Goal: Task Accomplishment & Management: Use online tool/utility

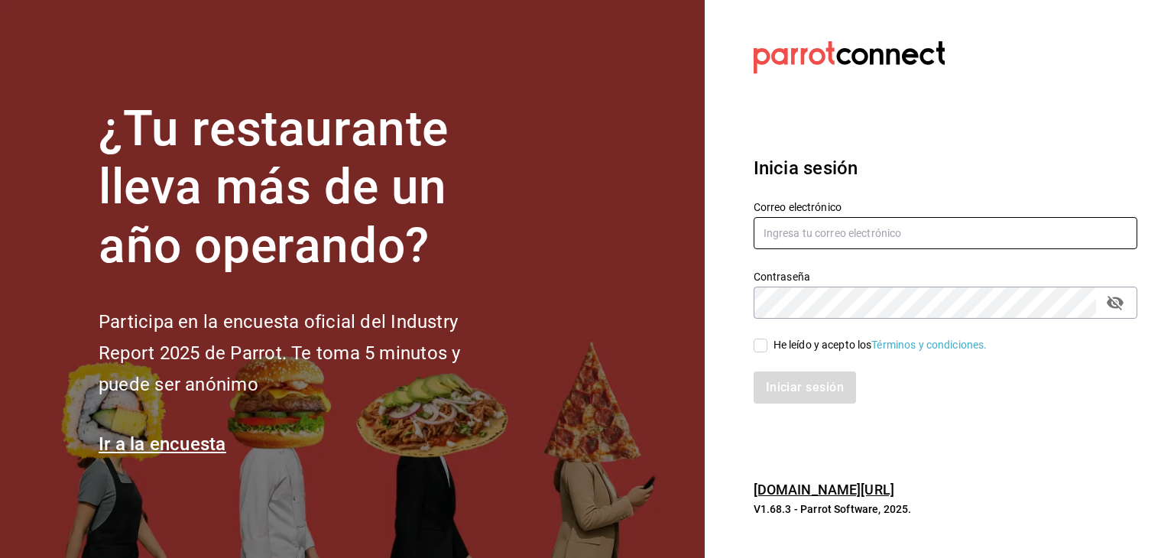
type input "[EMAIL_ADDRESS][PERSON_NAME][DOMAIN_NAME]"
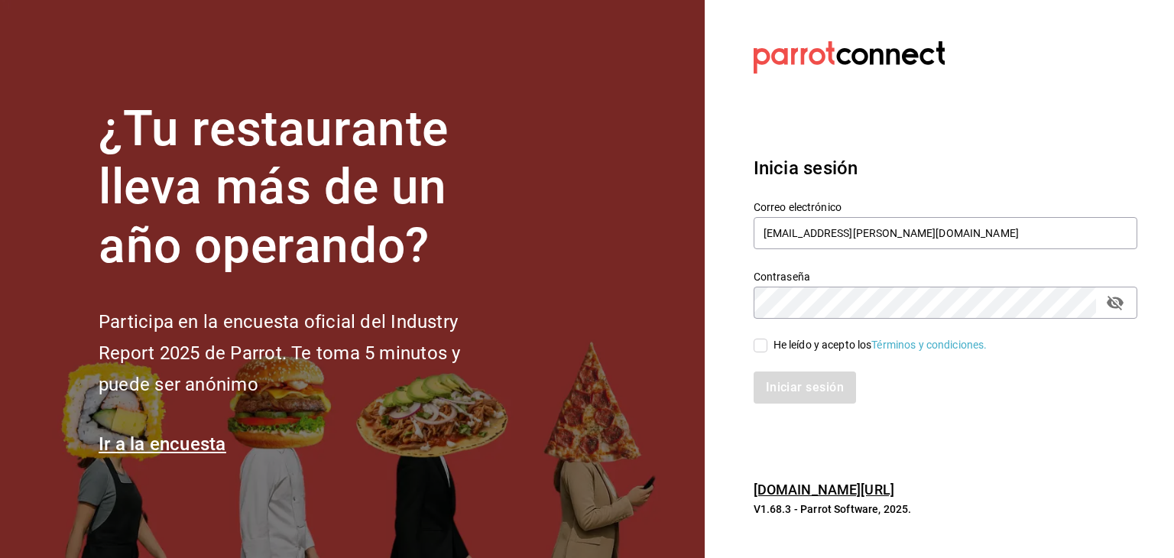
drag, startPoint x: 749, startPoint y: 346, endPoint x: 758, endPoint y: 349, distance: 9.7
click at [752, 346] on div "He leído y acepto los Términos y condiciones." at bounding box center [937, 336] width 402 height 35
click at [763, 351] on input "He leído y acepto los Términos y condiciones." at bounding box center [761, 346] width 14 height 14
checkbox input "true"
click at [794, 385] on button "Iniciar sesión" at bounding box center [806, 388] width 104 height 32
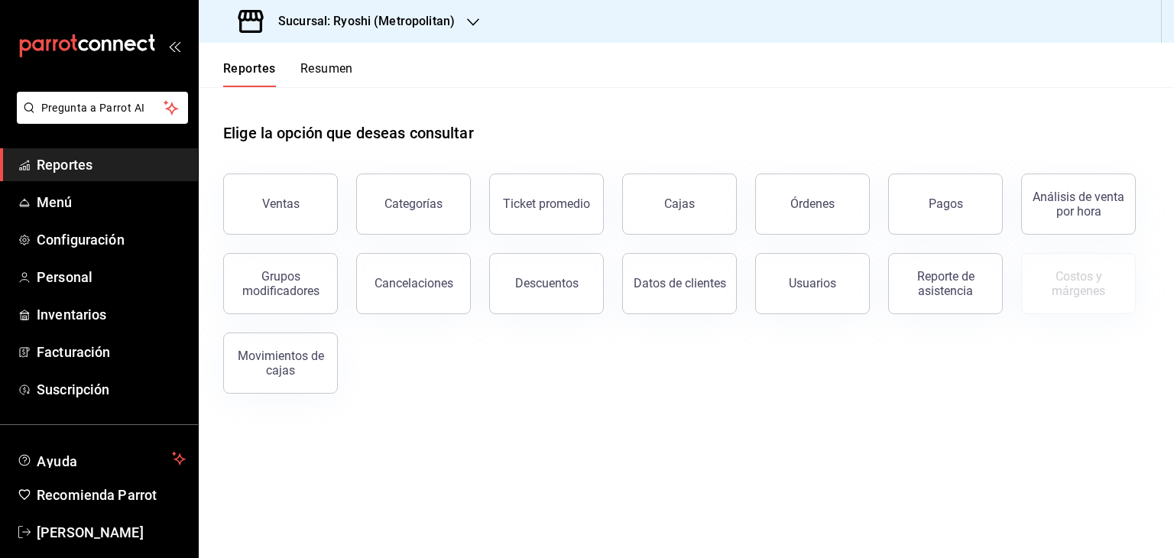
click at [372, 8] on div "Sucursal: Ryoshi (Metropolitan)" at bounding box center [348, 21] width 274 height 43
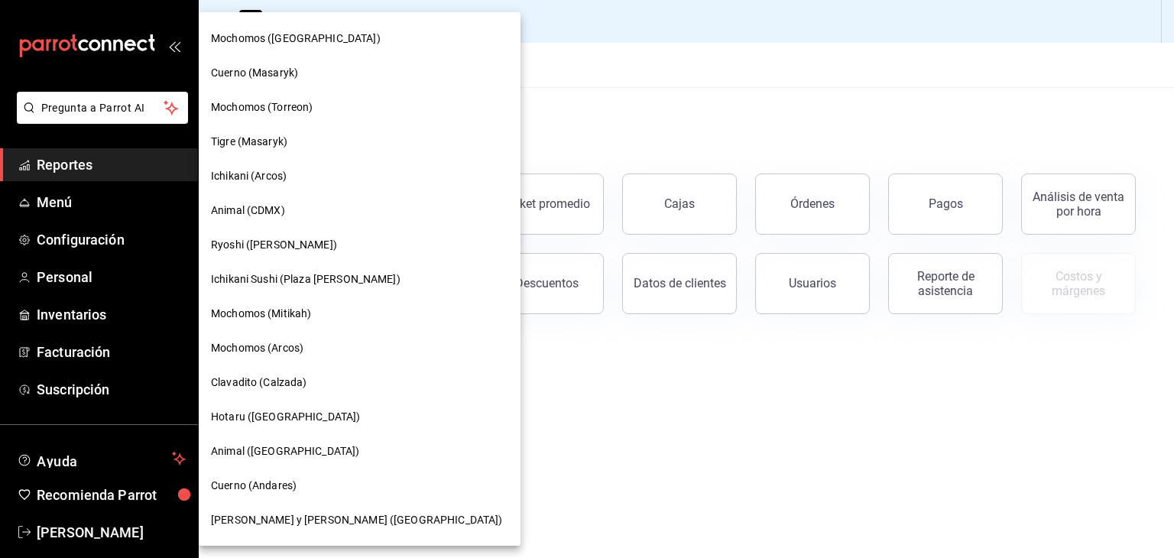
scroll to position [688, 0]
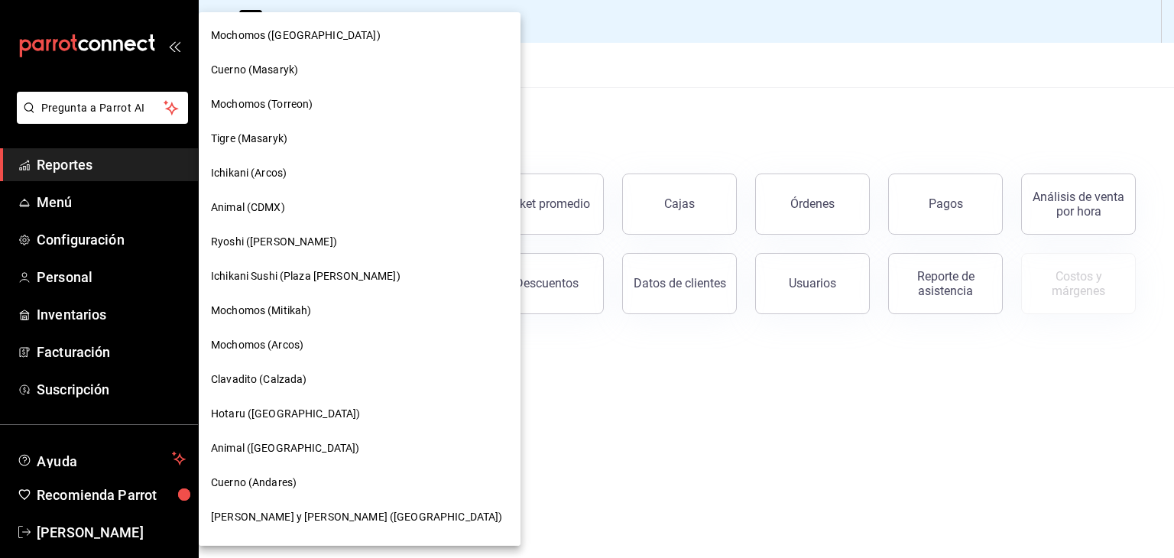
click at [346, 278] on div "Ichikani Sushi (Plaza [PERSON_NAME])" at bounding box center [359, 276] width 297 height 16
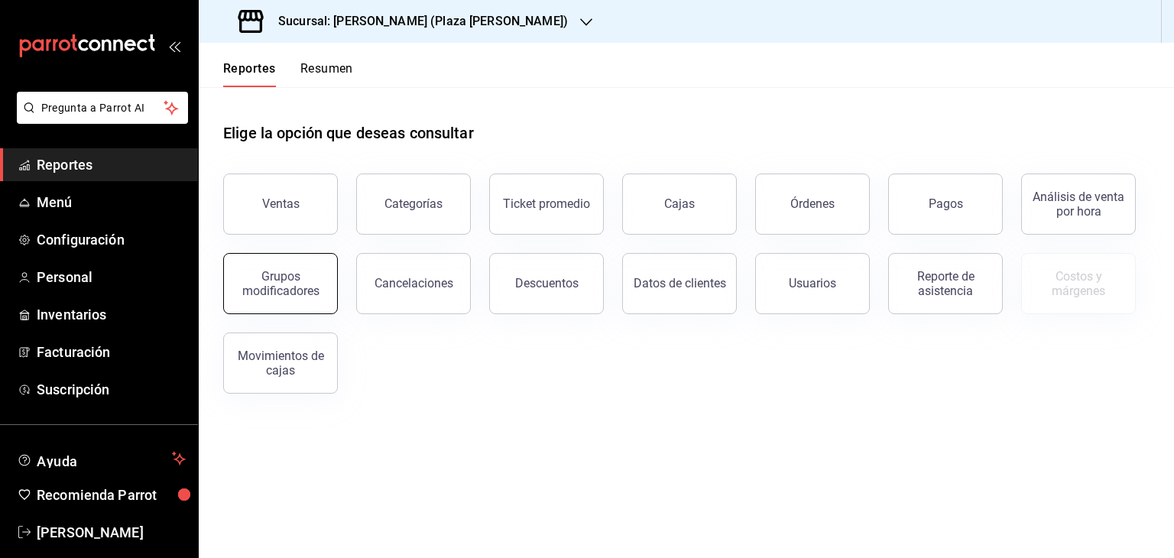
click at [320, 281] on div "Grupos modificadores" at bounding box center [280, 283] width 95 height 29
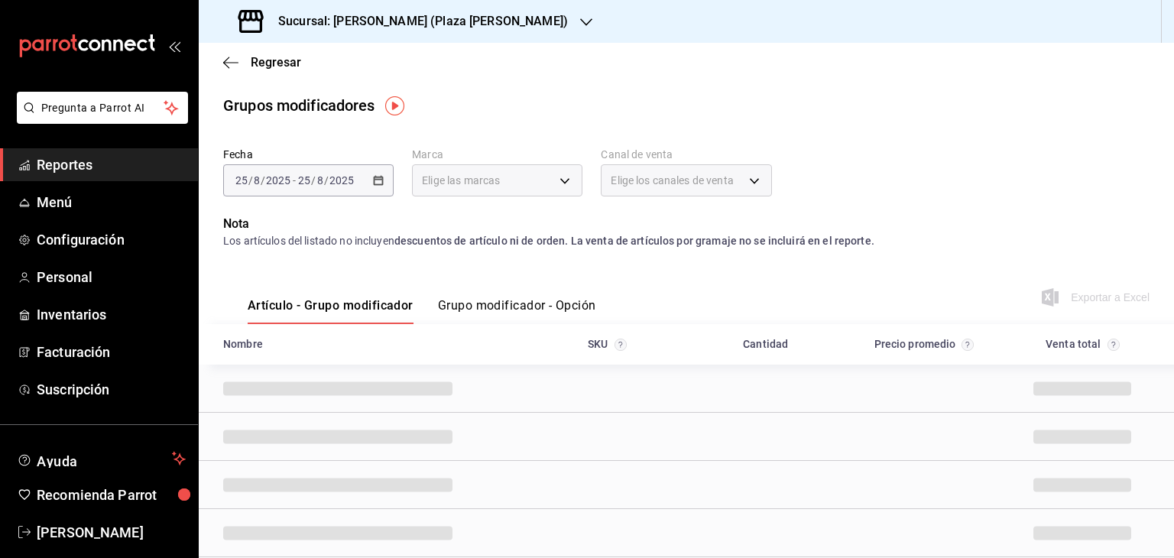
click at [394, 167] on div "Fecha [DATE] [DATE] - [DATE] [DATE] Marca Elige las marcas Canal de venta Elige…" at bounding box center [686, 177] width 927 height 73
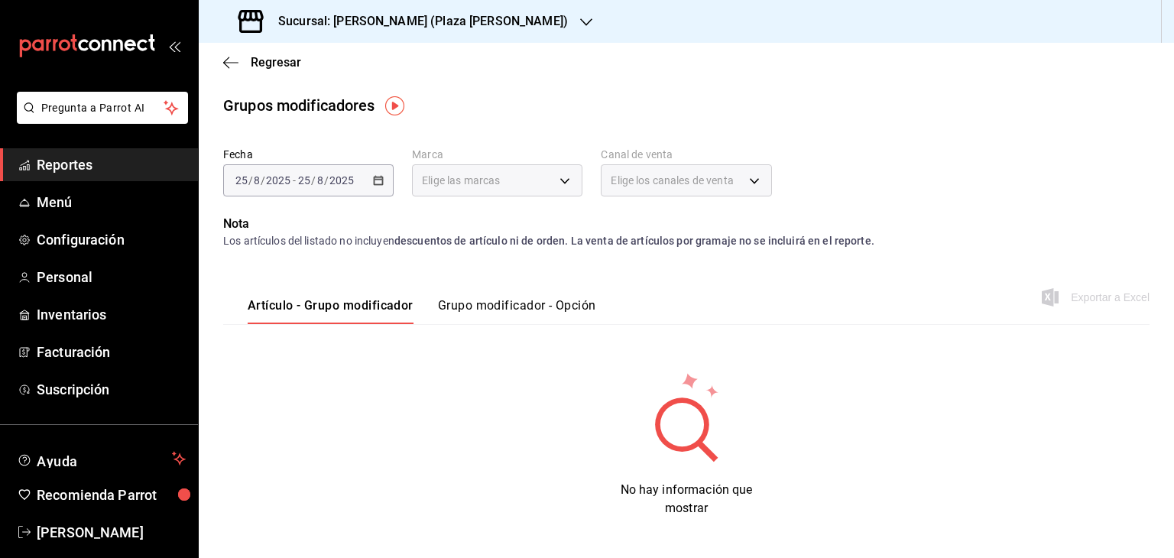
click at [525, 298] on button "Grupo modificador - Opción" at bounding box center [517, 311] width 158 height 26
click at [382, 180] on div "[DATE] [DATE] - [DATE] [DATE]" at bounding box center [308, 180] width 171 height 32
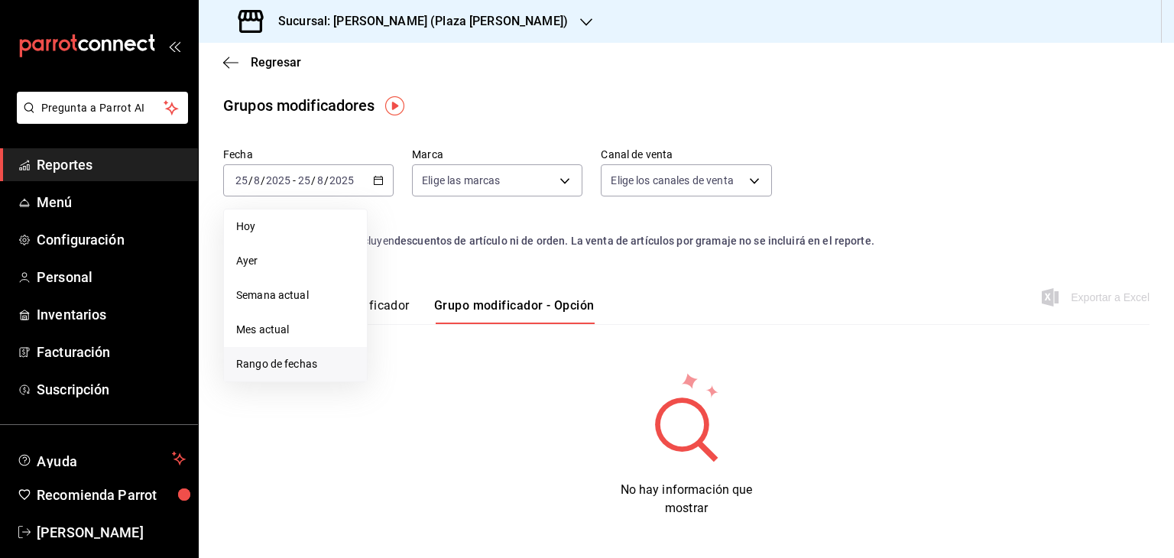
click at [284, 362] on span "Rango de fechas" at bounding box center [295, 364] width 119 height 16
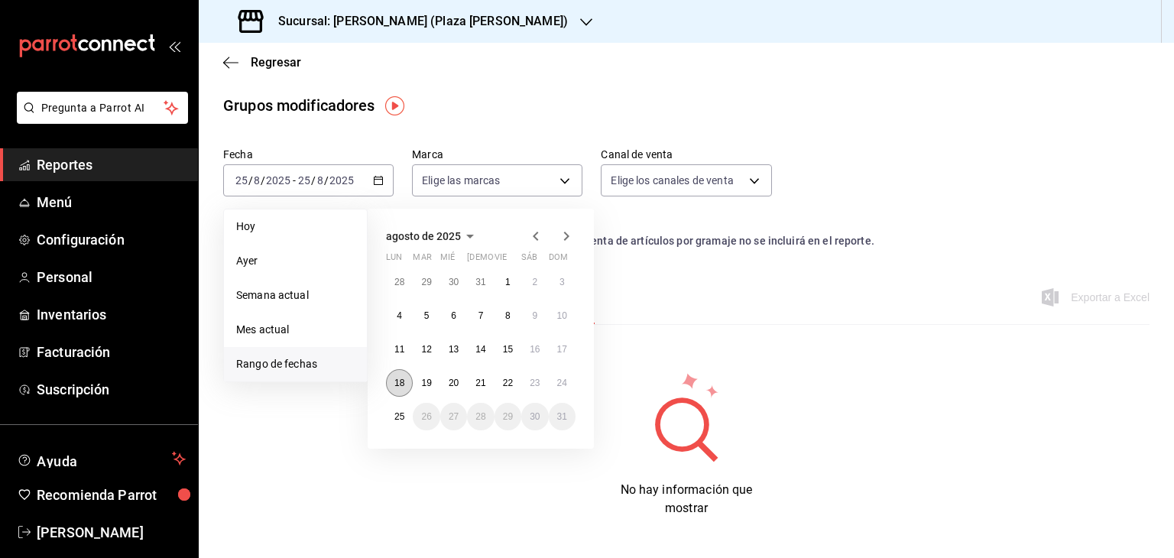
click at [407, 378] on button "18" at bounding box center [399, 383] width 27 height 28
click at [403, 411] on abbr "25" at bounding box center [400, 416] width 10 height 11
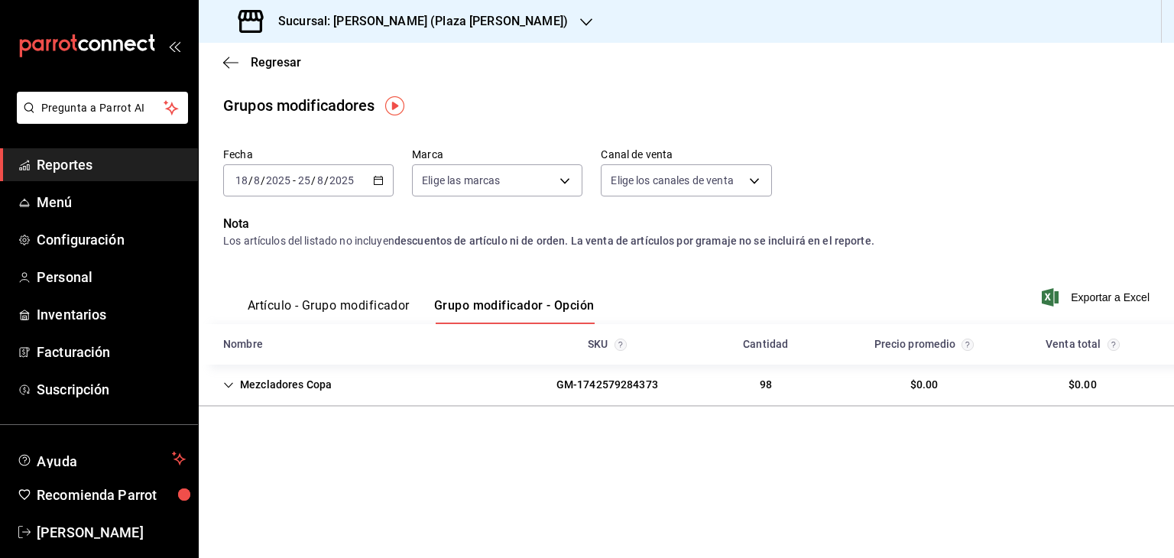
click at [259, 389] on div "Mezcladores Copa" at bounding box center [277, 385] width 133 height 28
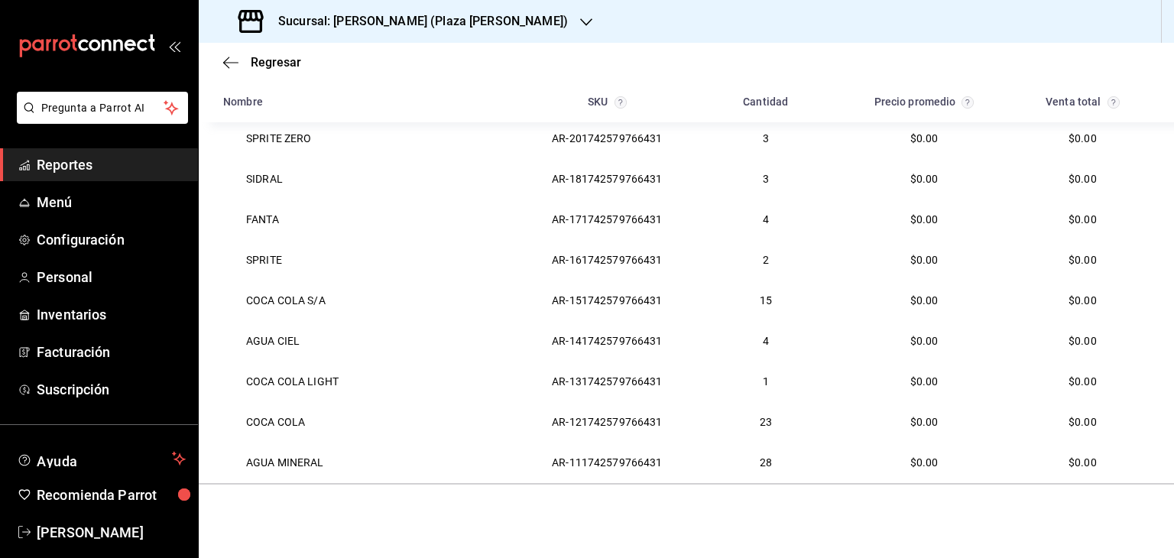
scroll to position [251, 0]
